Goal: Navigation & Orientation: Understand site structure

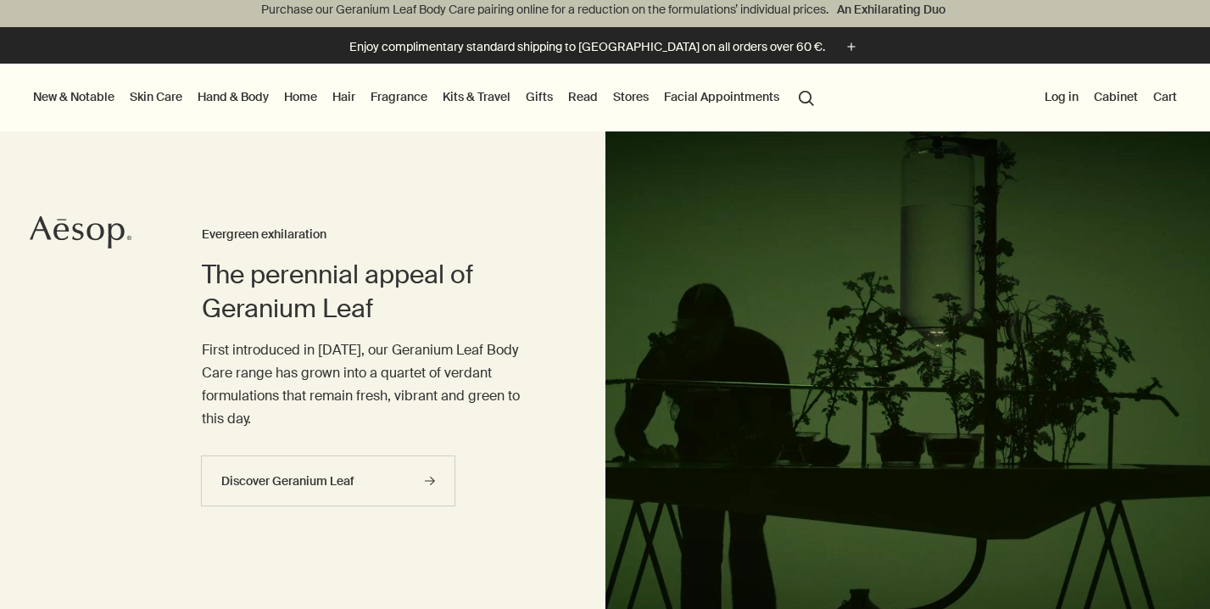
scroll to position [8, 0]
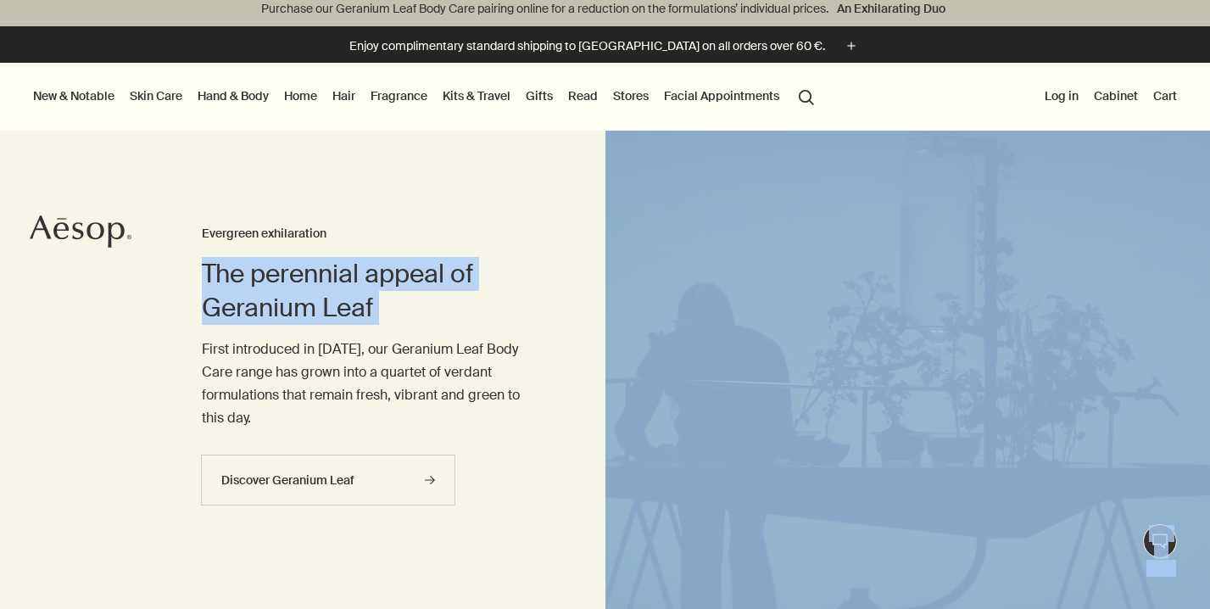
drag, startPoint x: 6, startPoint y: 239, endPoint x: 122, endPoint y: 239, distance: 116.1
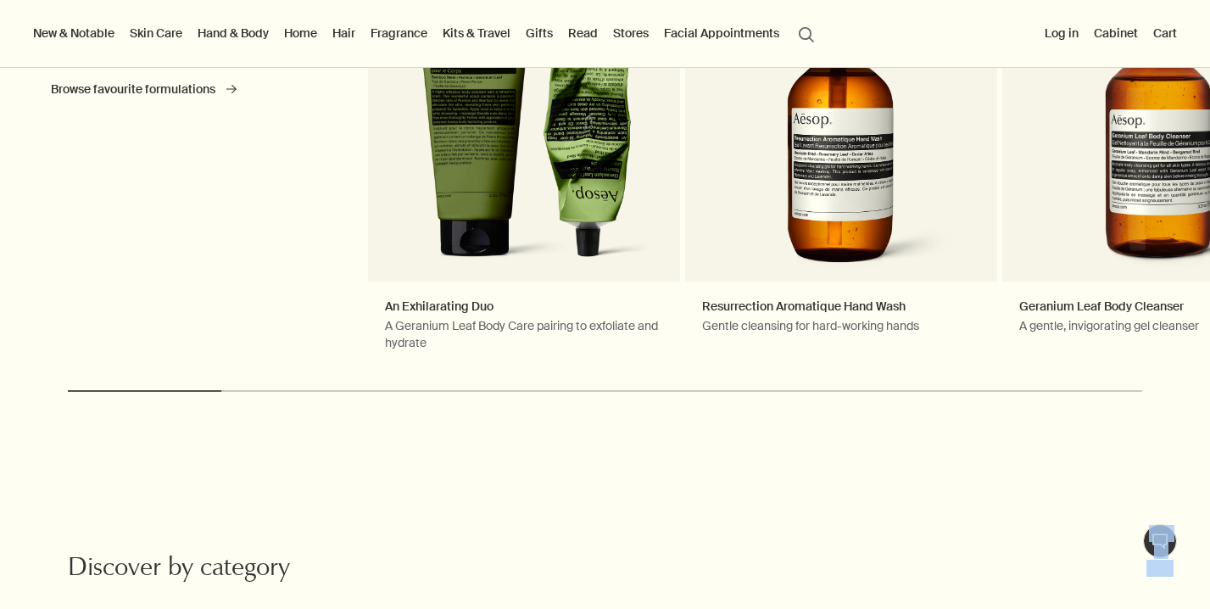
scroll to position [0, 0]
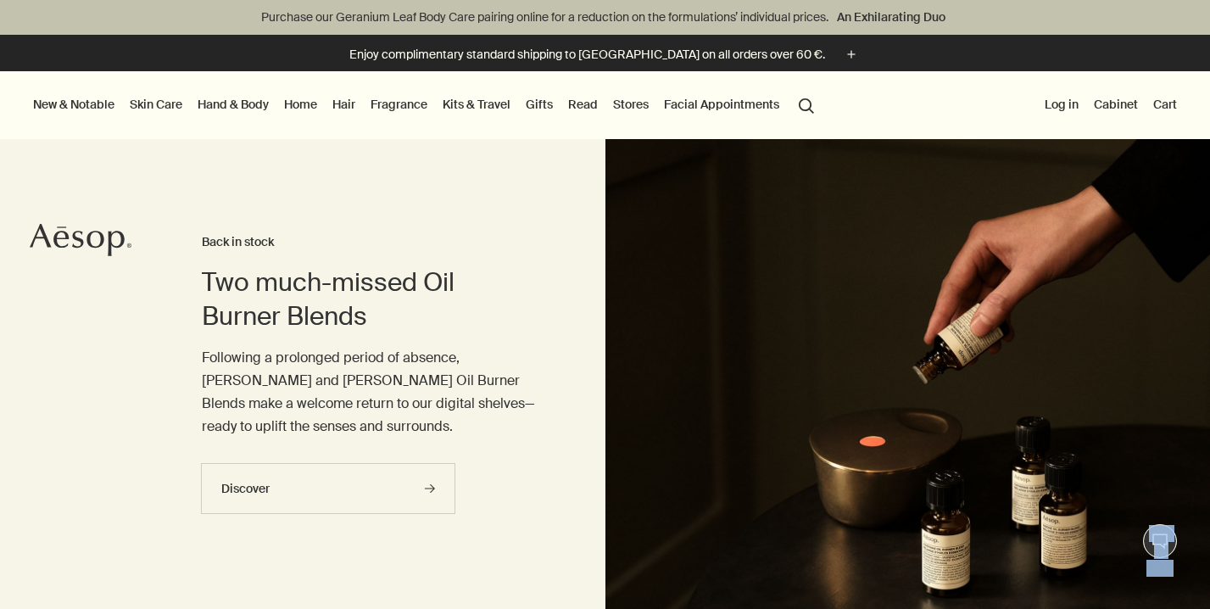
click at [576, 102] on link "Read" at bounding box center [583, 104] width 36 height 22
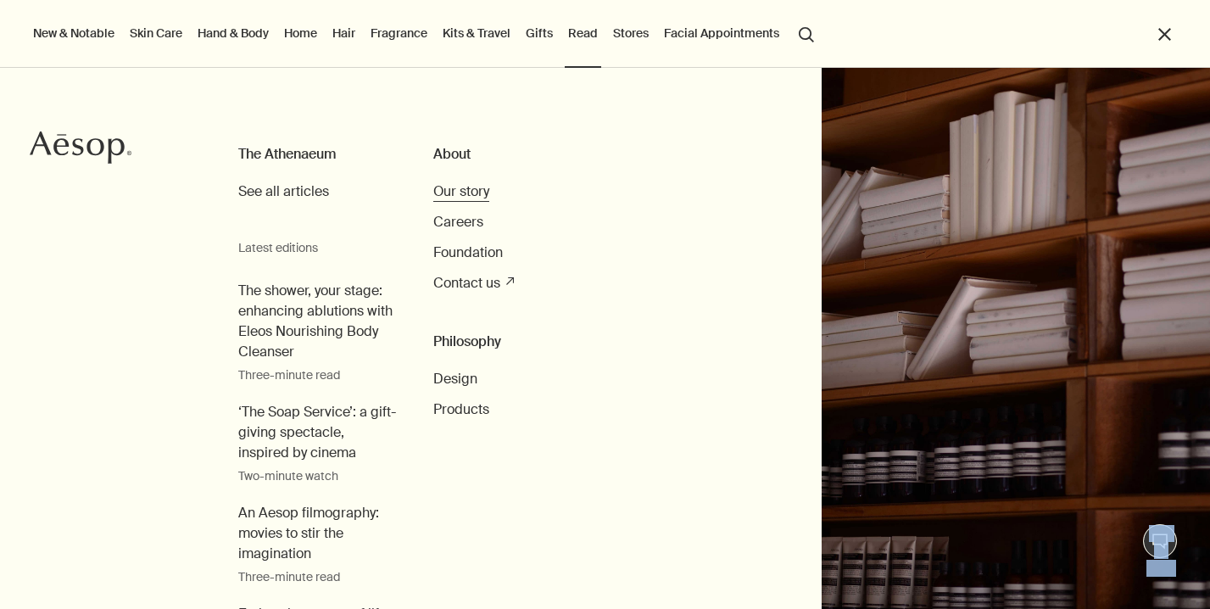
click at [455, 197] on span "Our story" at bounding box center [461, 191] width 56 height 18
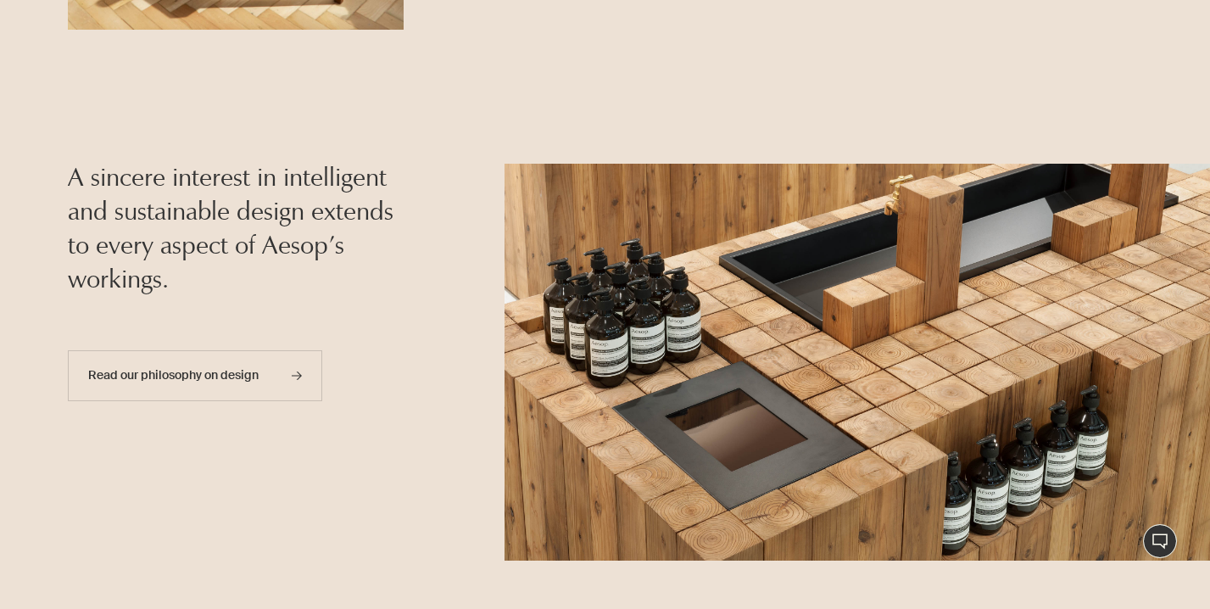
scroll to position [1149, 0]
